Goal: Navigation & Orientation: Find specific page/section

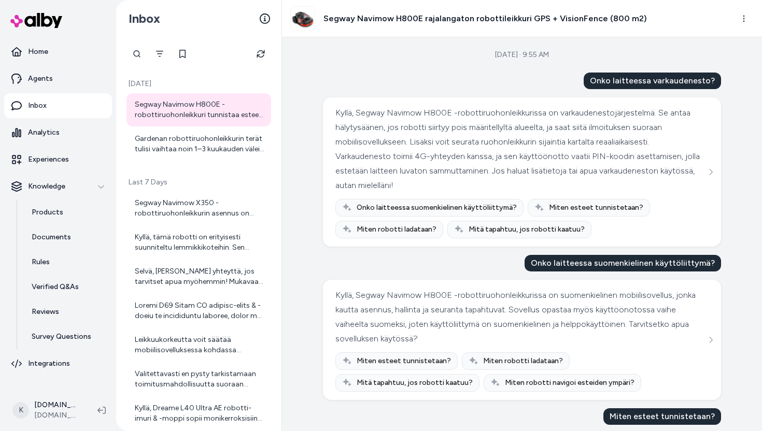
scroll to position [222, 0]
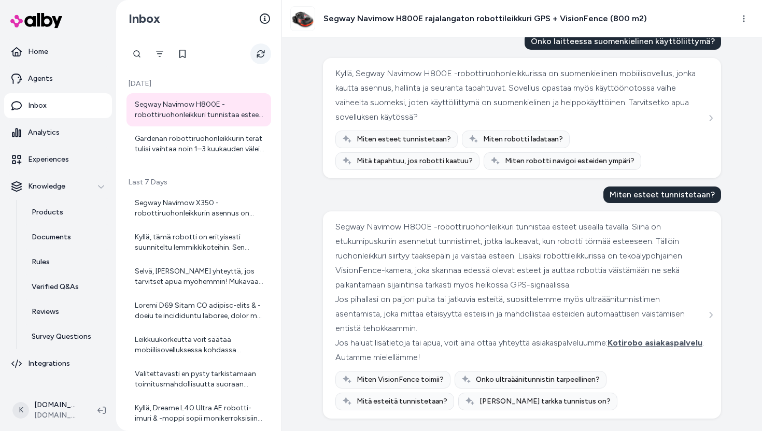
click at [258, 50] on icon "Refresh" at bounding box center [261, 54] width 8 height 8
click at [41, 85] on link "Agents" at bounding box center [58, 78] width 108 height 25
click at [61, 129] on link "Analytics" at bounding box center [58, 132] width 108 height 25
click at [53, 132] on p "Analytics" at bounding box center [44, 133] width 32 height 10
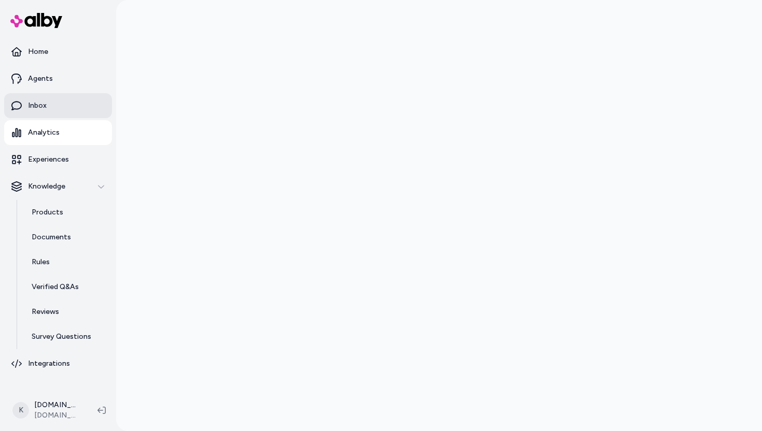
click at [62, 106] on link "Inbox" at bounding box center [58, 105] width 108 height 25
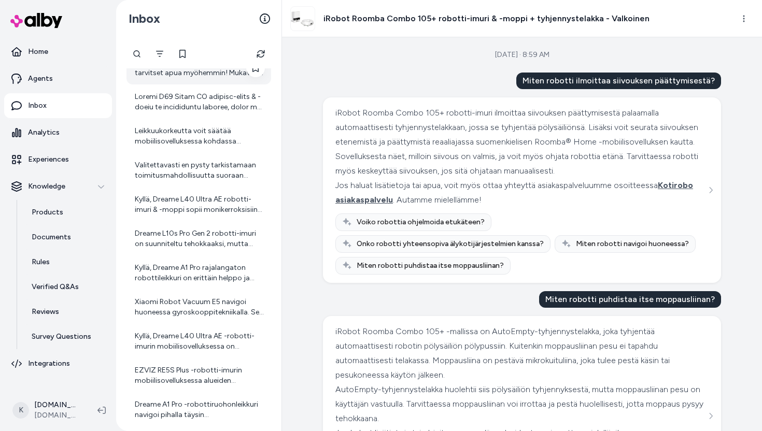
scroll to position [218, 0]
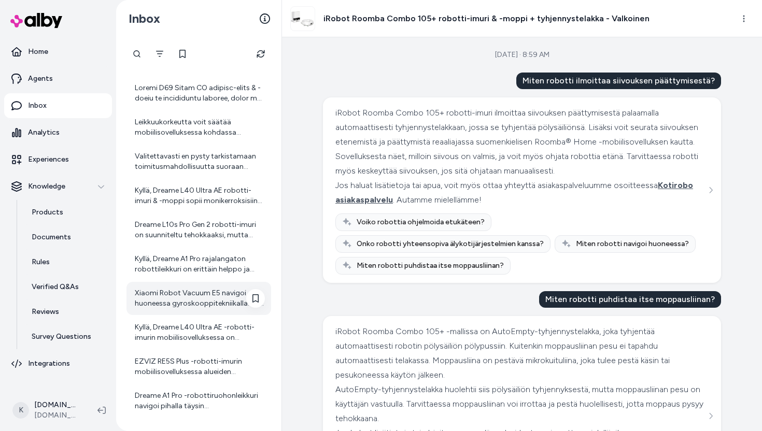
click at [198, 303] on div "Xiaomi Robot Vacuum E5 navigoi huoneessa gyroskooppitekniikalla. Se imuroi järj…" at bounding box center [200, 298] width 130 height 21
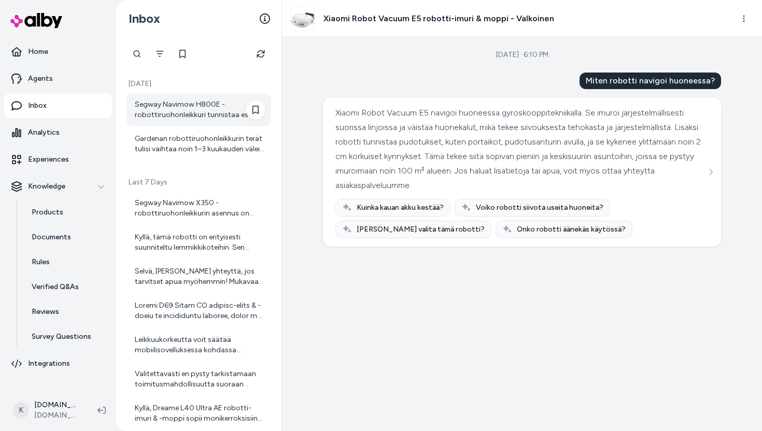
click at [170, 120] on div "Segway Navimow H800E -robottiruohonleikkuri tunnistaa esteet usealla tavalla. S…" at bounding box center [199, 109] width 145 height 33
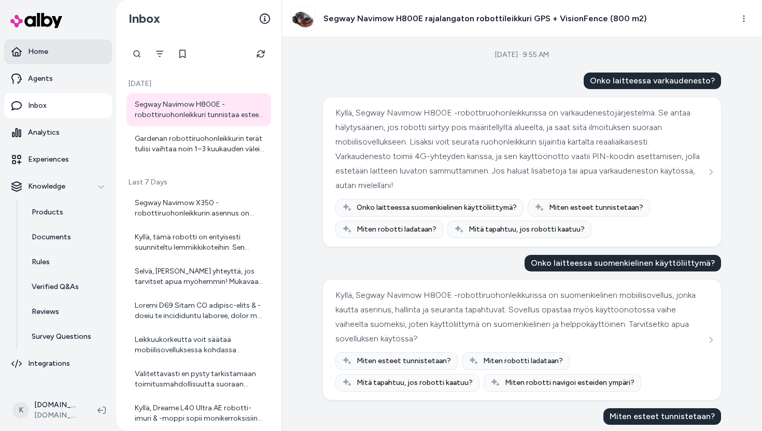
click at [73, 54] on link "Home" at bounding box center [58, 51] width 108 height 25
